Goal: Information Seeking & Learning: Learn about a topic

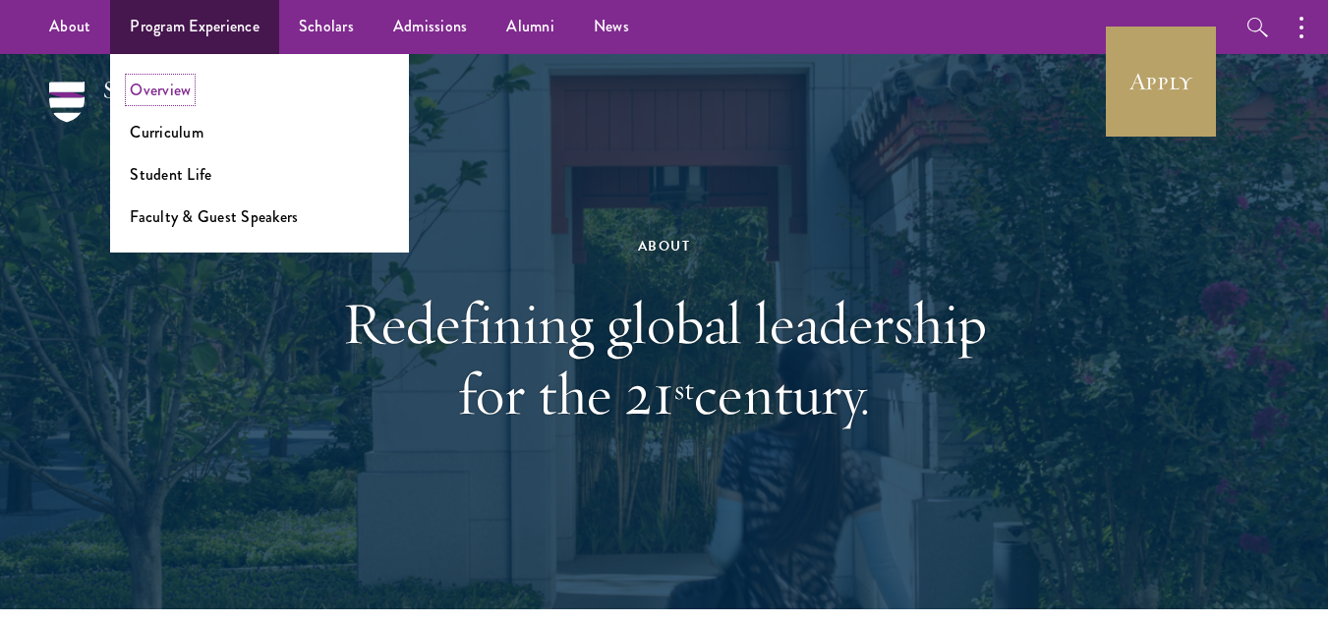
click at [167, 90] on link "Overview" at bounding box center [160, 90] width 61 height 23
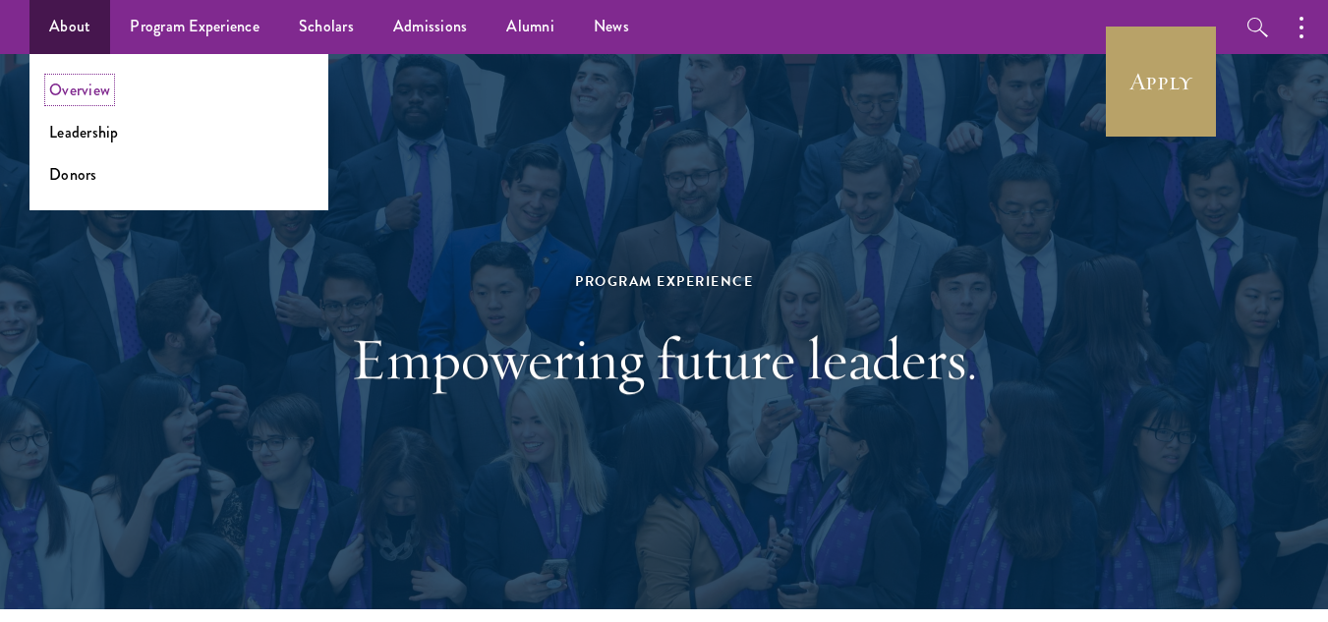
click at [73, 92] on link "Overview" at bounding box center [79, 90] width 61 height 23
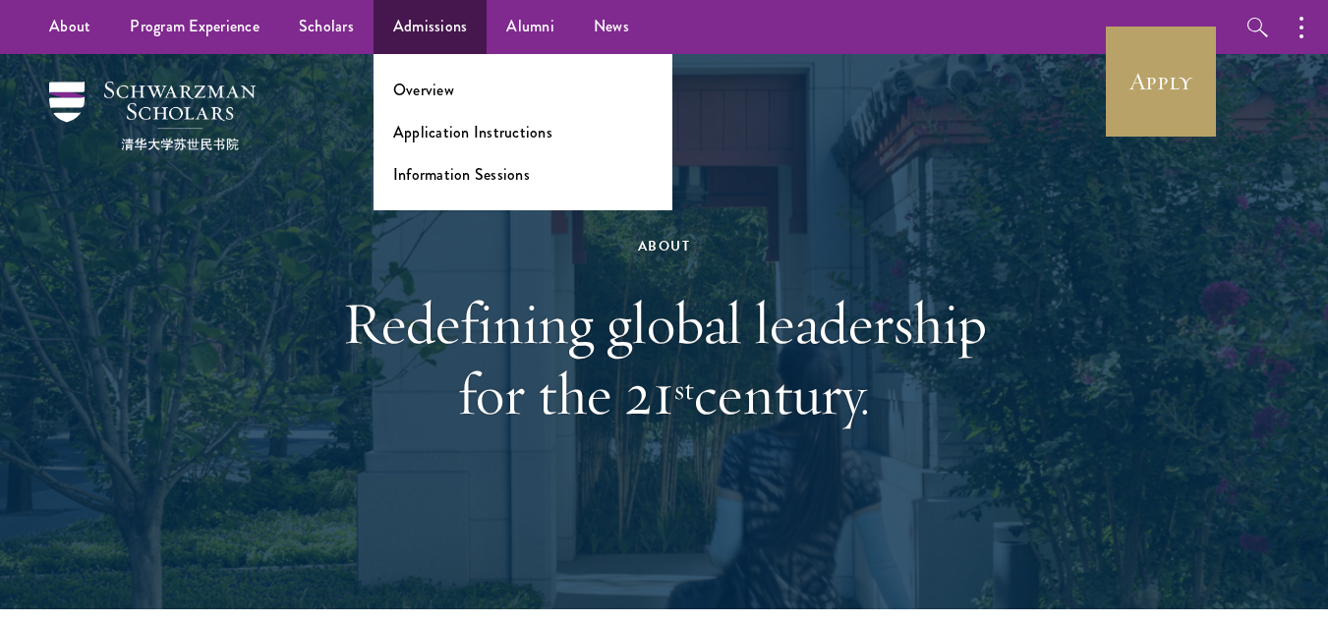
click at [425, 78] on ul "Overview Application Instructions Information Sessions" at bounding box center [523, 132] width 299 height 156
click at [426, 85] on link "Overview" at bounding box center [423, 90] width 61 height 23
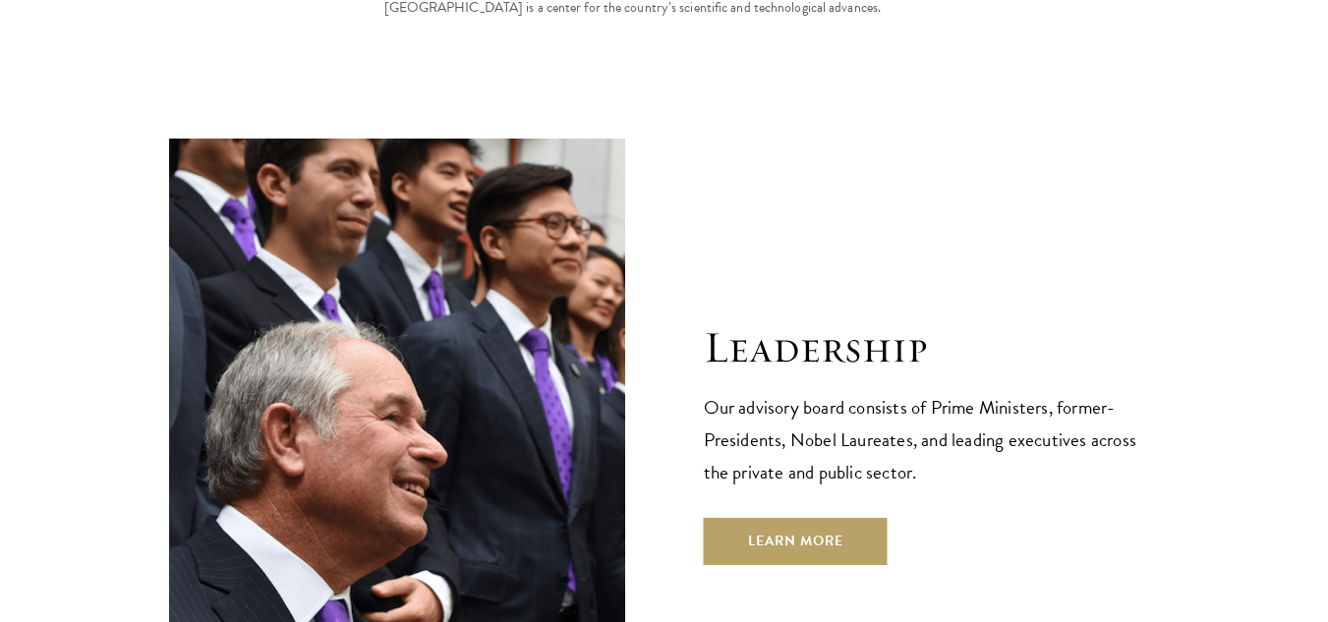
scroll to position [6715, 0]
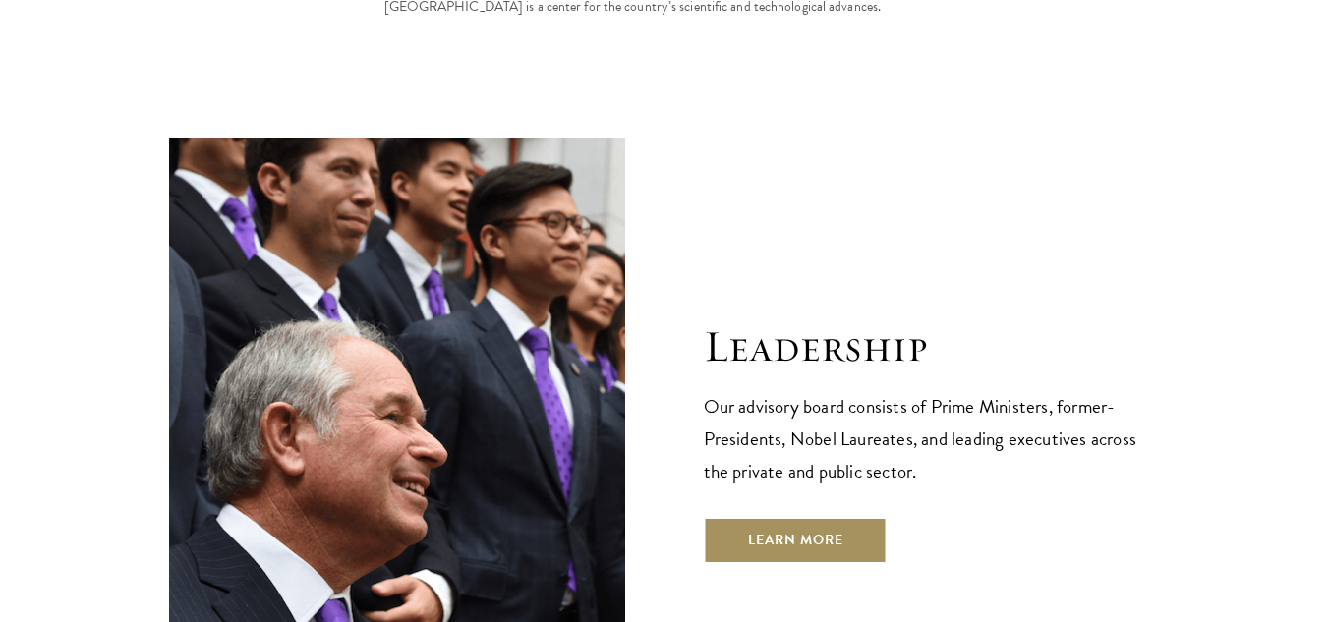
click at [873, 517] on link "Learn More" at bounding box center [796, 540] width 184 height 47
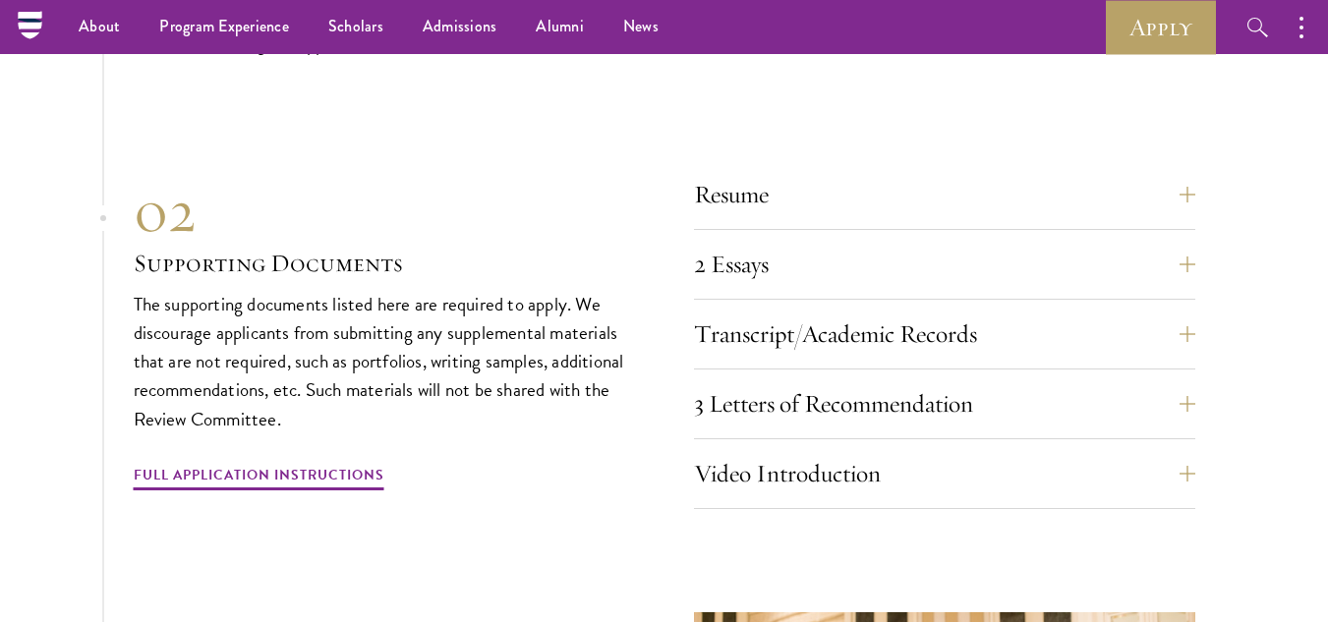
scroll to position [6659, 0]
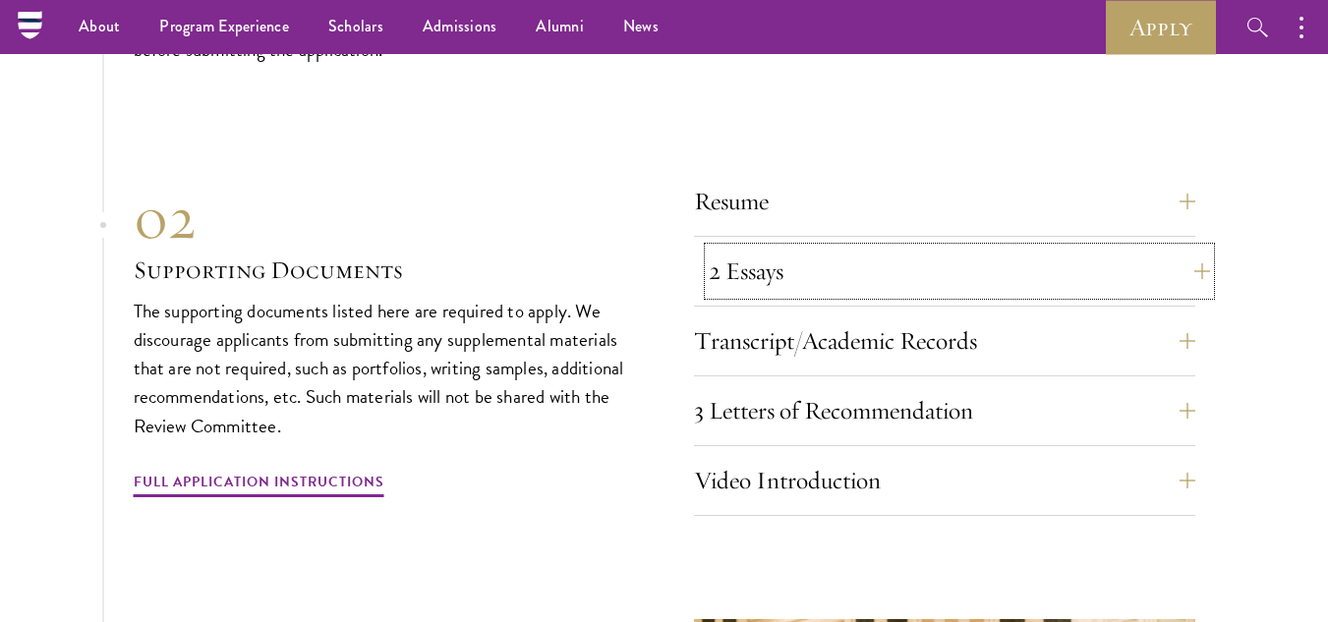
click at [825, 248] on button "2 Essays" at bounding box center [959, 271] width 501 height 47
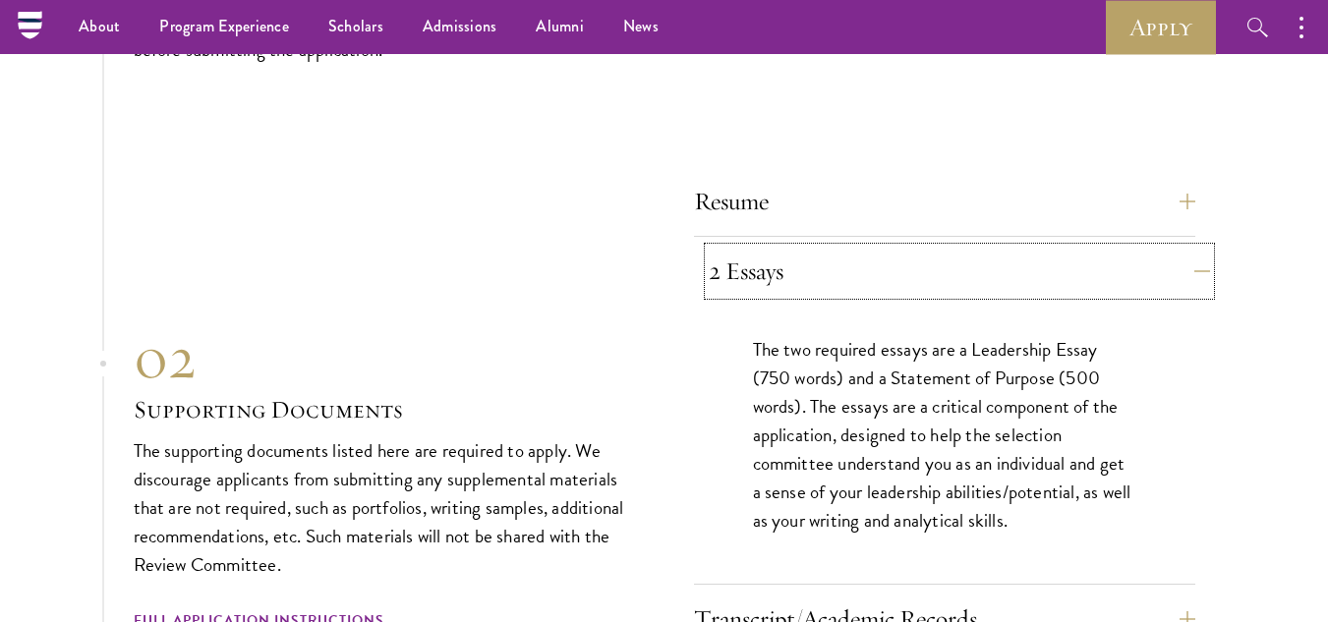
click at [825, 248] on button "2 Essays" at bounding box center [959, 271] width 501 height 47
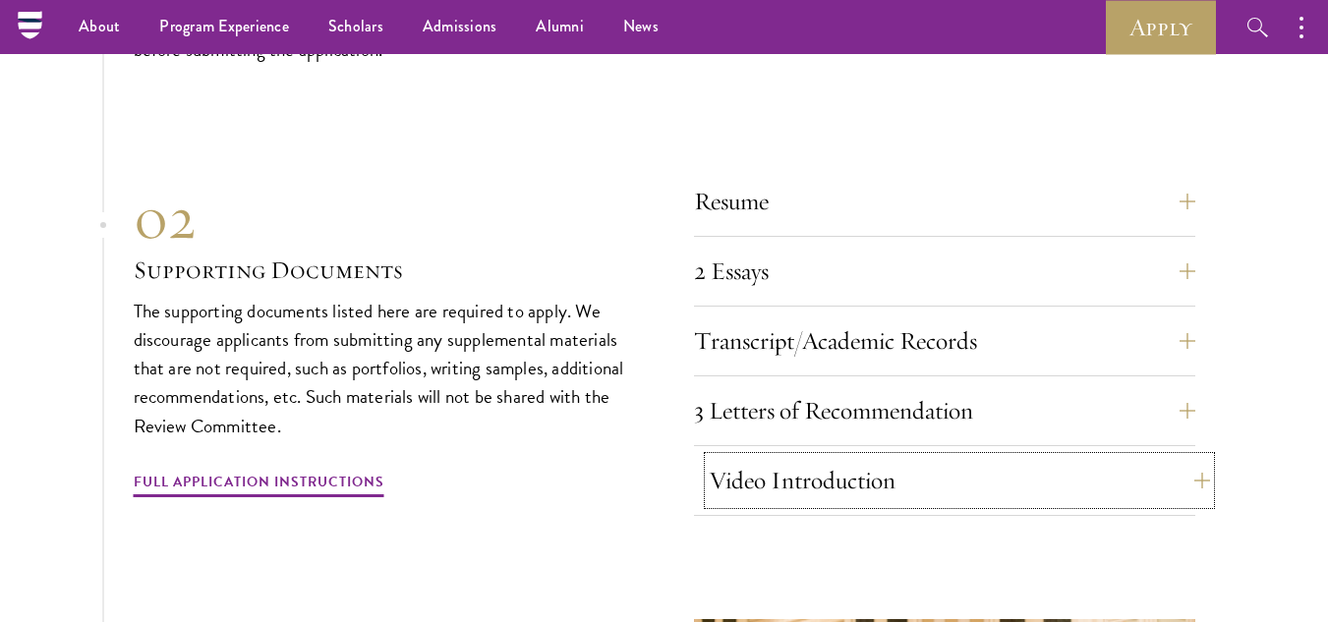
click at [861, 457] on button "Video Introduction" at bounding box center [959, 480] width 501 height 47
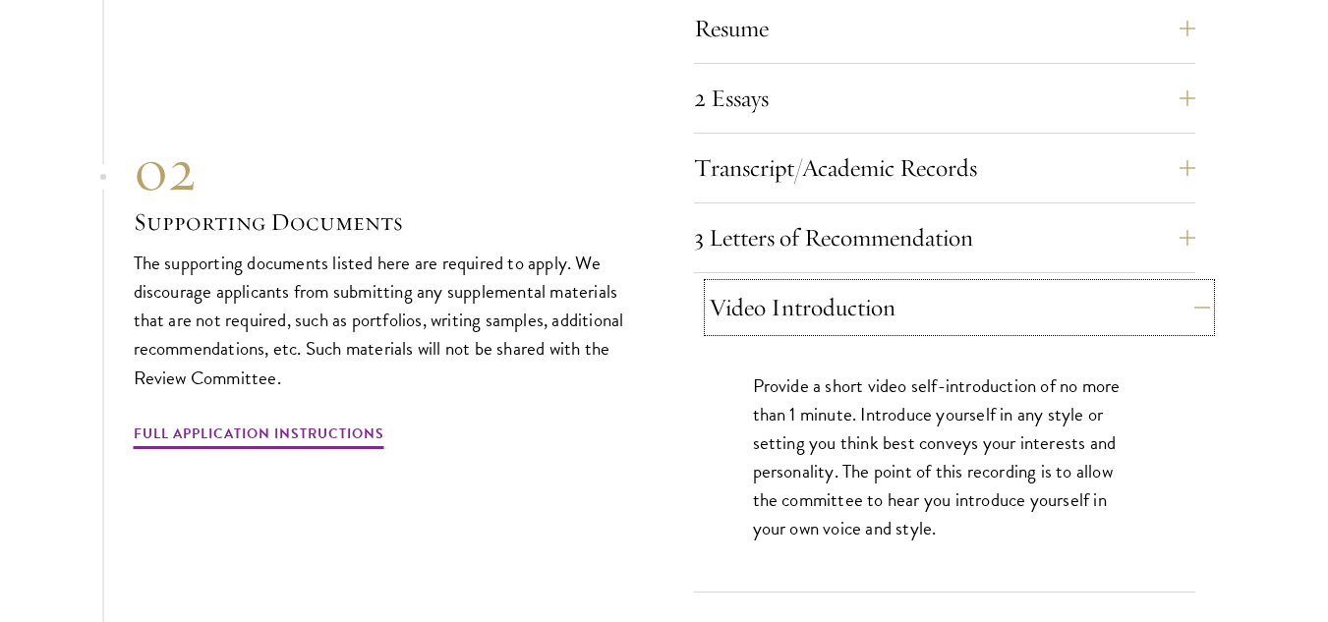
scroll to position [6836, 0]
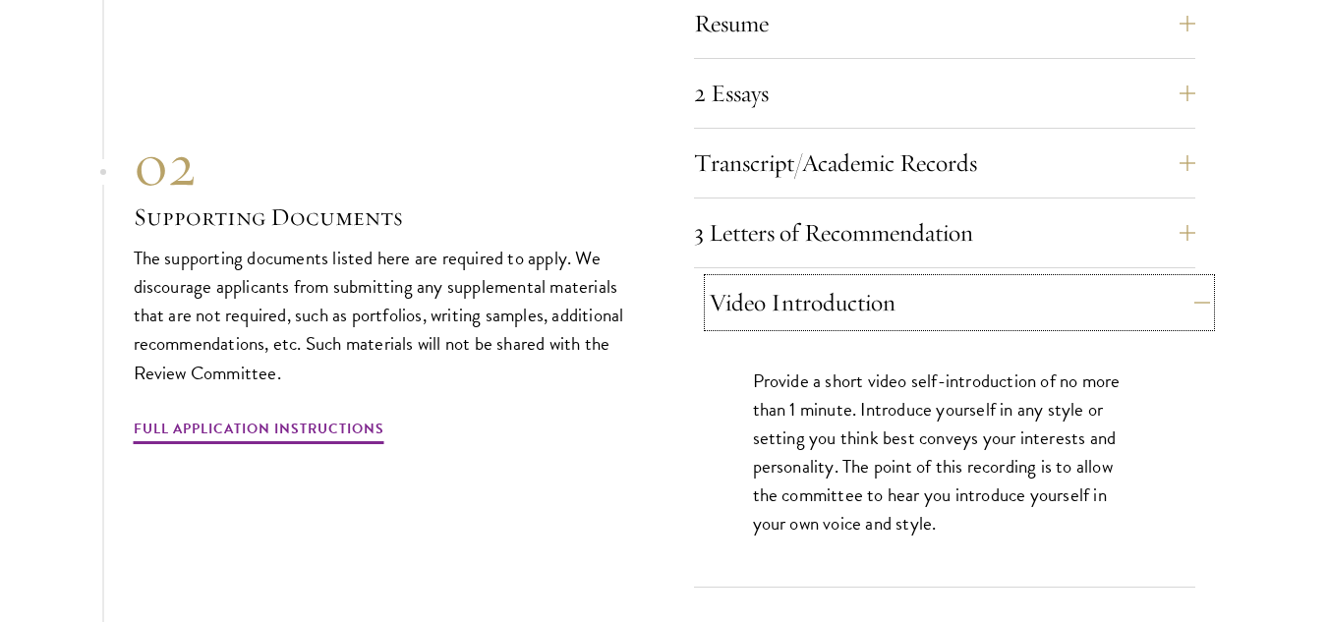
click at [868, 279] on button "Video Introduction" at bounding box center [959, 302] width 501 height 47
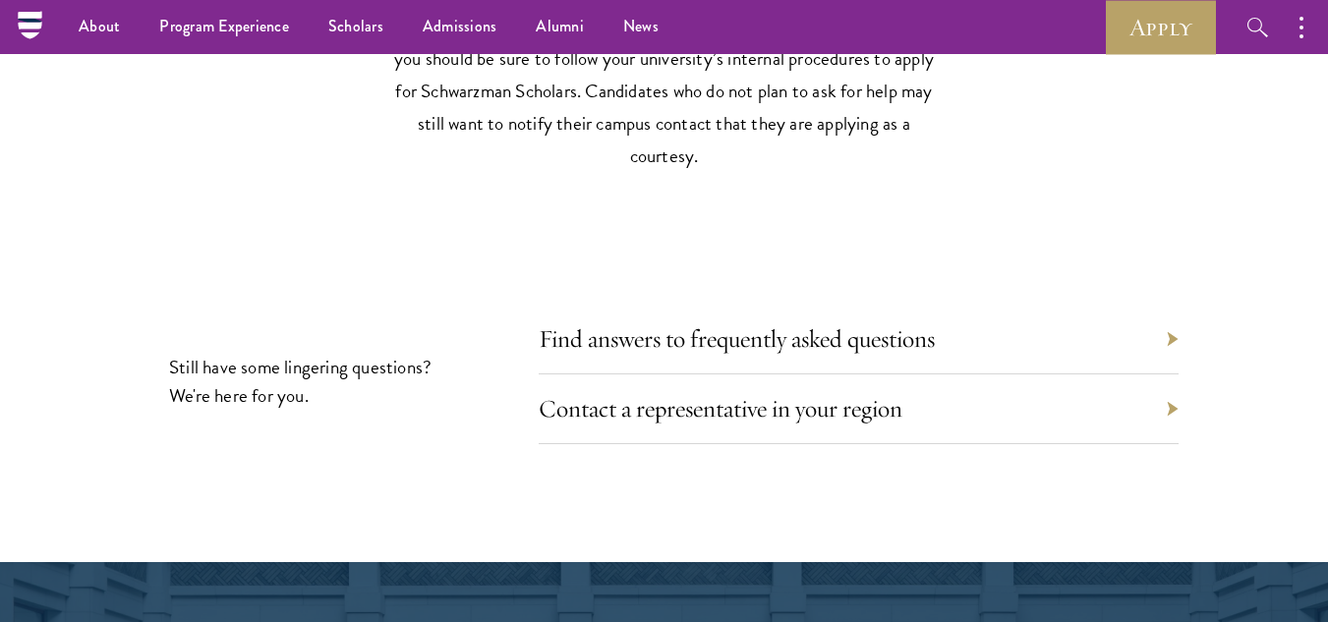
scroll to position [9264, 0]
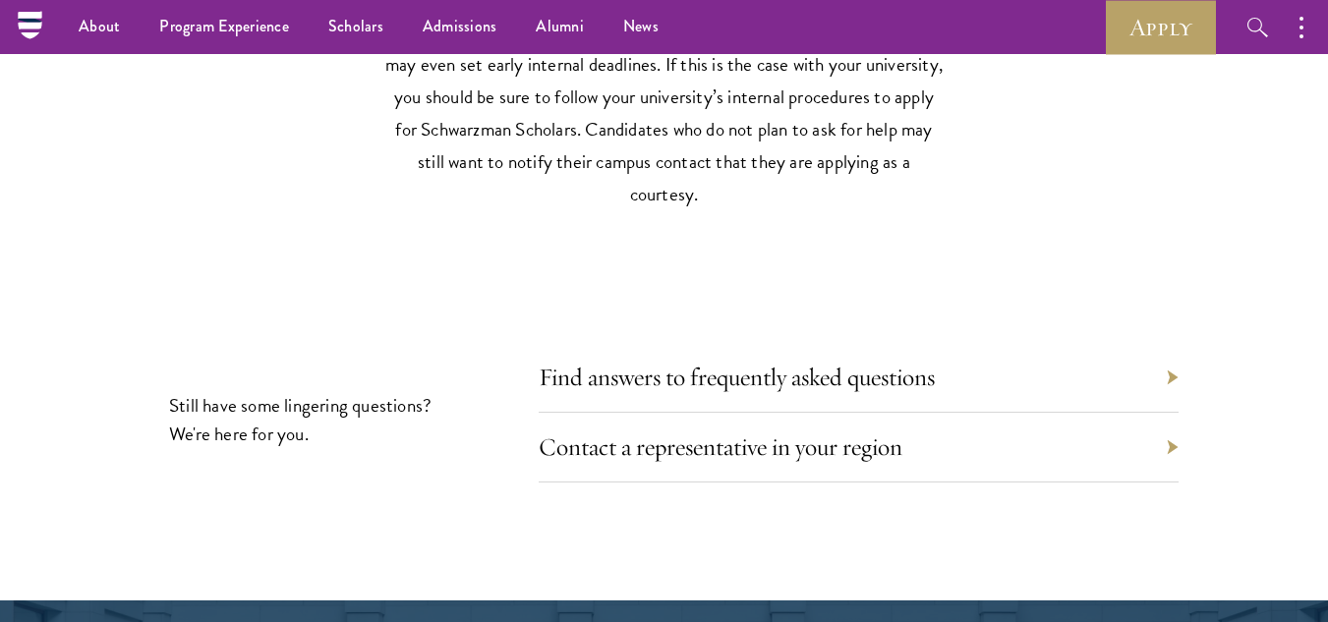
click at [840, 364] on div "Find answers to frequently asked questions" at bounding box center [859, 378] width 640 height 70
click at [834, 417] on div "Contact a representative in your region" at bounding box center [859, 448] width 640 height 70
click at [853, 432] on link "Contact a representative in your region" at bounding box center [735, 447] width 364 height 30
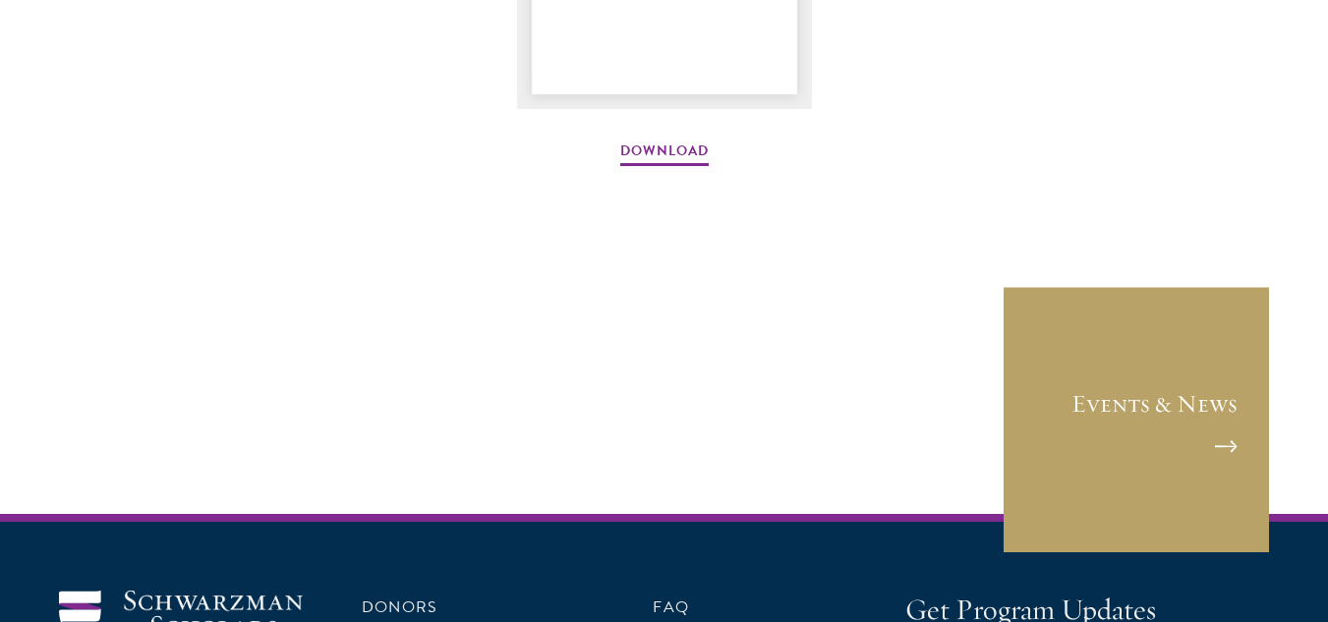
scroll to position [3289, 0]
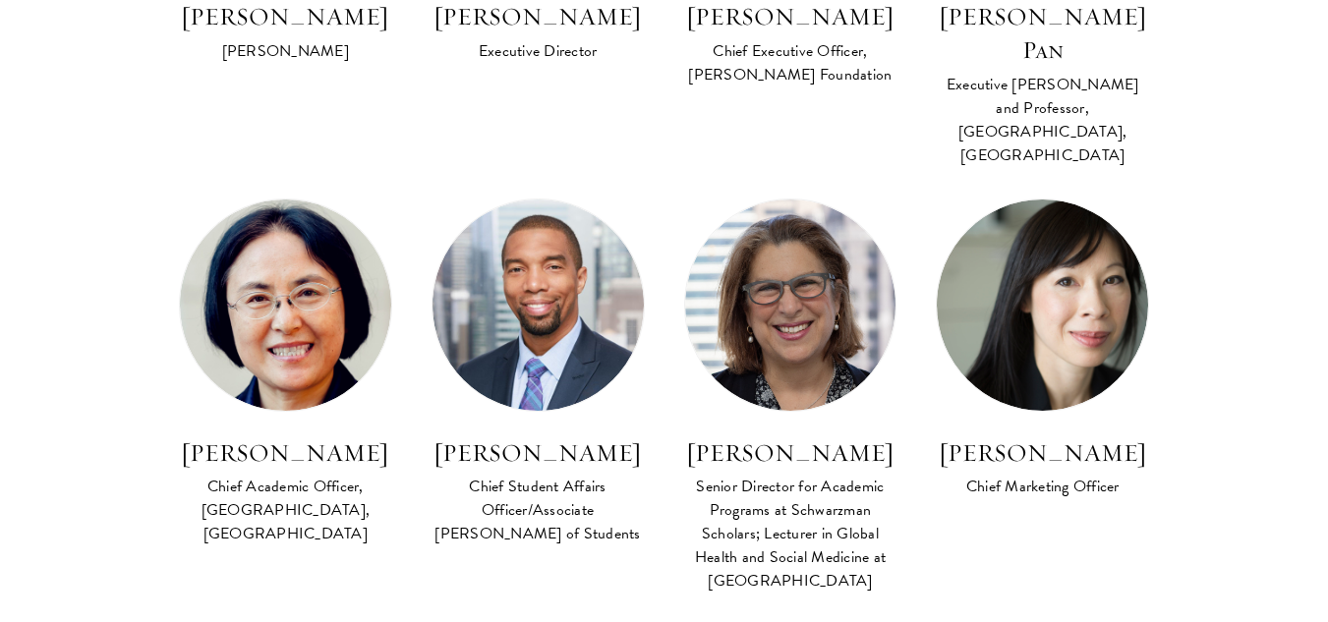
scroll to position [1457, 0]
